Goal: Information Seeking & Learning: Learn about a topic

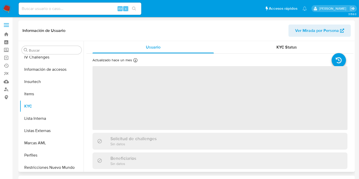
scroll to position [216, 0]
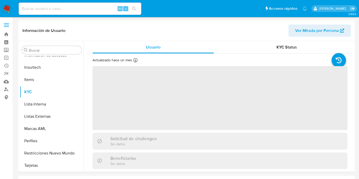
click at [54, 13] on div "Alt s" at bounding box center [80, 9] width 123 height 12
click at [56, 10] on input at bounding box center [80, 8] width 123 height 7
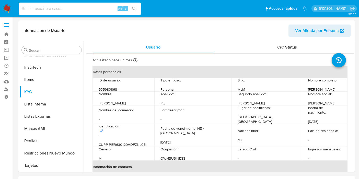
paste input "331521856"
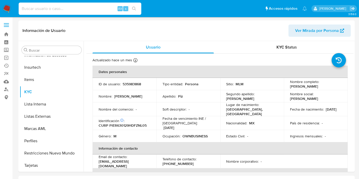
type input "331521856"
select select "10"
type input "331521856"
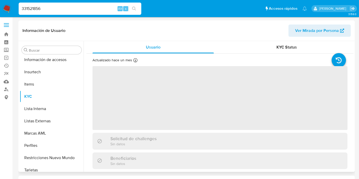
scroll to position [216, 0]
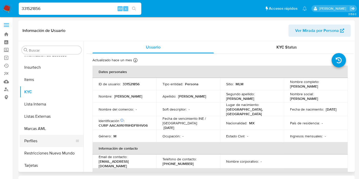
select select "10"
drag, startPoint x: 58, startPoint y: 152, endPoint x: 62, endPoint y: 154, distance: 4.3
click at [58, 152] on button "Restricciones Nuevo Mundo" at bounding box center [50, 153] width 60 height 12
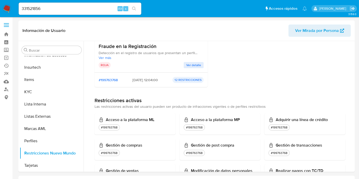
scroll to position [28, 0]
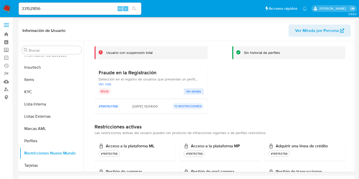
click at [194, 92] on span "Ver detalle" at bounding box center [193, 91] width 15 height 5
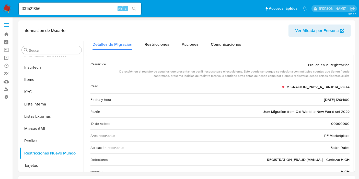
scroll to position [1, 0]
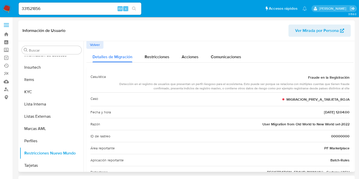
drag, startPoint x: 277, startPoint y: 83, endPoint x: 259, endPoint y: 91, distance: 19.1
click at [259, 91] on div "Casuística Fraude en la Registración Detección en el registro de usuarios que p…" at bounding box center [220, 82] width 259 height 22
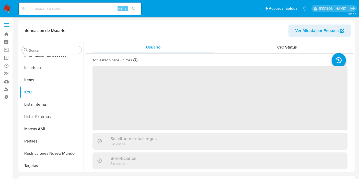
scroll to position [216, 0]
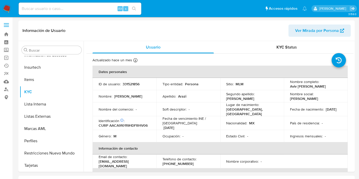
select select "10"
click at [56, 11] on input at bounding box center [80, 8] width 123 height 7
paste input "1012678445"
type input "1012678445"
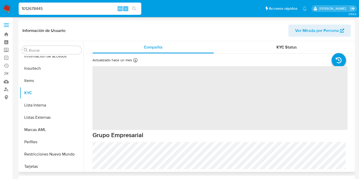
scroll to position [216, 0]
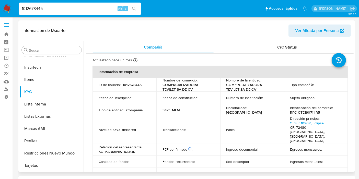
select select "10"
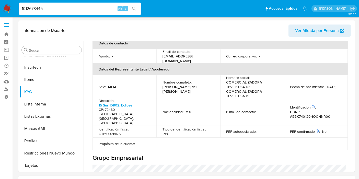
scroll to position [199, 0]
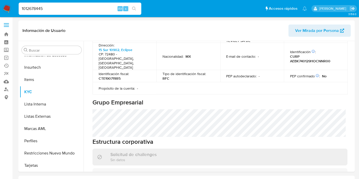
click at [40, 8] on input "1012678445" at bounding box center [80, 8] width 123 height 7
paste input "765667438"
type input "765667438"
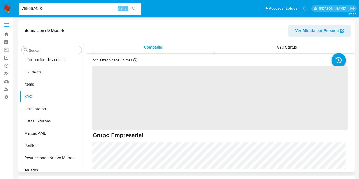
scroll to position [216, 0]
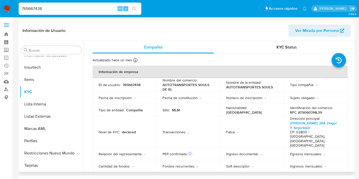
select select "10"
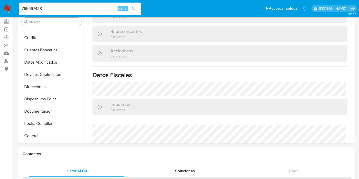
scroll to position [369, 0]
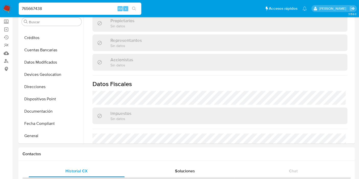
drag, startPoint x: 56, startPoint y: 8, endPoint x: 0, endPoint y: 8, distance: 56.3
click at [0, 8] on nav "Pausado Ver notificaciones 765667438 Alt s Accesos rápidos Presiona las siguien…" at bounding box center [179, 8] width 359 height 17
paste input "278970274"
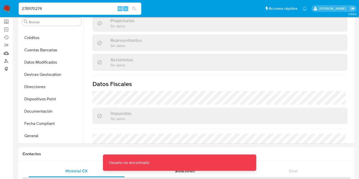
click at [71, 13] on div "278970274 Alt s" at bounding box center [80, 9] width 123 height 12
click at [74, 9] on input "278970274" at bounding box center [80, 8] width 123 height 7
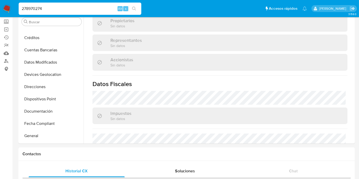
type input "278970274"
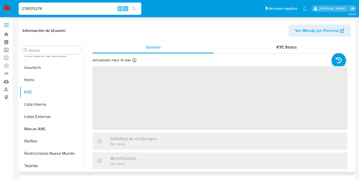
scroll to position [216, 0]
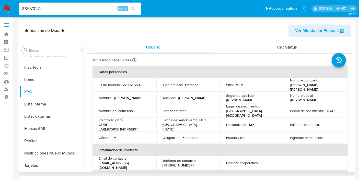
select select "10"
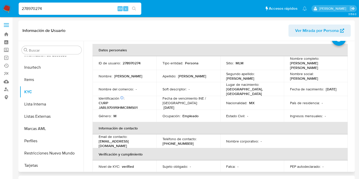
scroll to position [0, 0]
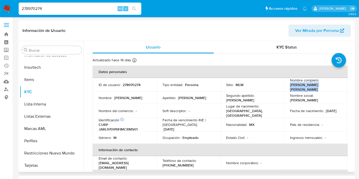
drag, startPoint x: 334, startPoint y: 87, endPoint x: 286, endPoint y: 87, distance: 47.3
click at [286, 87] on td "Nombre completo : [PERSON_NAME] [PERSON_NAME]" at bounding box center [316, 85] width 64 height 14
copy p "[PERSON_NAME] [PERSON_NAME]"
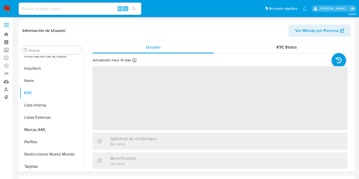
scroll to position [216, 0]
click at [47, 9] on input at bounding box center [80, 8] width 123 height 7
paste input "278970274"
type input "278970274"
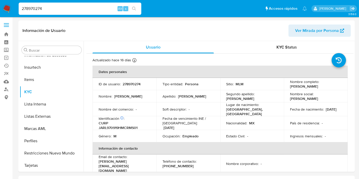
select select "10"
type input "278970274"
click at [47, 151] on button "Restricciones Nuevo Mundo" at bounding box center [50, 153] width 60 height 12
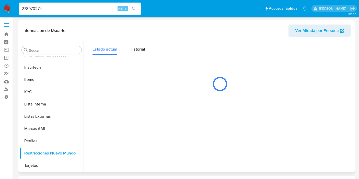
click at [310, 29] on span "Ver Mirada por Persona" at bounding box center [317, 31] width 44 height 12
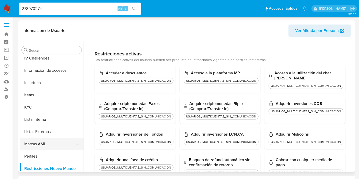
scroll to position [187, 0]
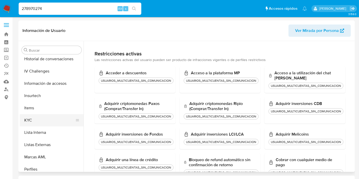
click at [44, 119] on button "KYC" at bounding box center [50, 120] width 60 height 12
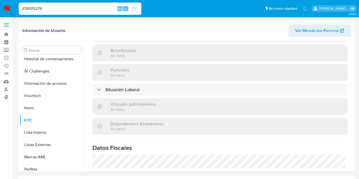
scroll to position [199, 0]
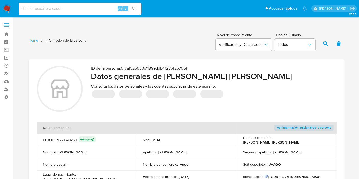
click at [37, 7] on input at bounding box center [80, 8] width 123 height 7
paste input "1668678259"
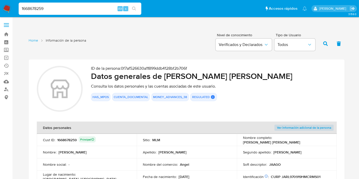
type input "1668678259"
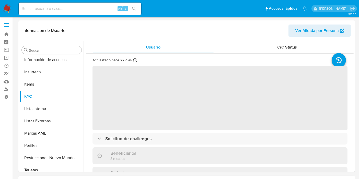
scroll to position [216, 0]
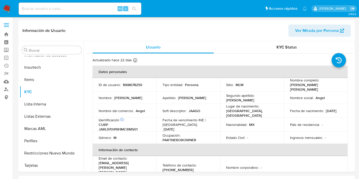
select select "10"
click at [41, 150] on button "Restricciones Nuevo Mundo" at bounding box center [50, 153] width 60 height 12
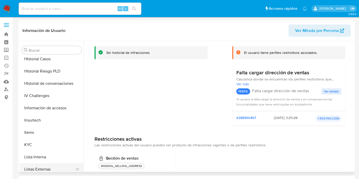
scroll to position [187, 0]
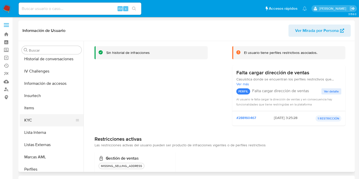
drag, startPoint x: 40, startPoint y: 119, endPoint x: 48, endPoint y: 118, distance: 8.2
click at [40, 119] on button "KYC" at bounding box center [50, 120] width 60 height 12
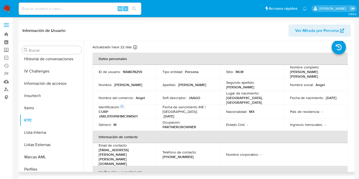
scroll to position [0, 0]
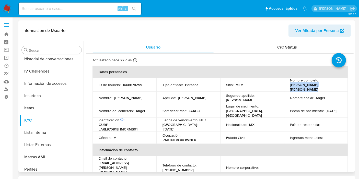
drag, startPoint x: 340, startPoint y: 86, endPoint x: 297, endPoint y: 93, distance: 43.6
click at [287, 87] on td "Nombre completo : [PERSON_NAME] [PERSON_NAME]" at bounding box center [316, 85] width 64 height 14
copy p "[PERSON_NAME] [PERSON_NAME]"
